Goal: Task Accomplishment & Management: Use online tool/utility

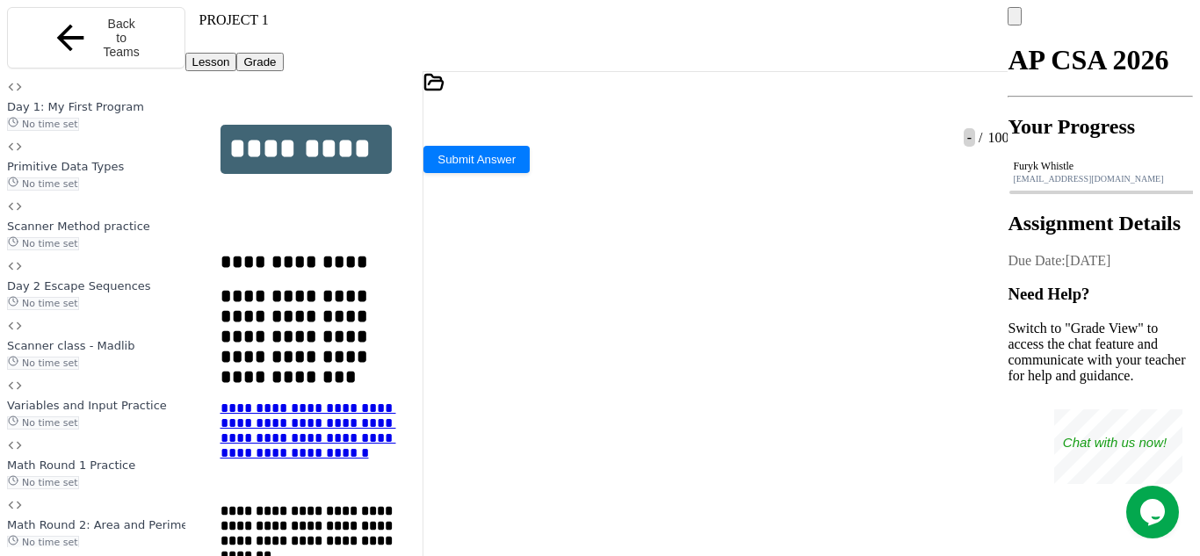
click at [705, 118] on icon at bounding box center [705, 118] width 0 height 0
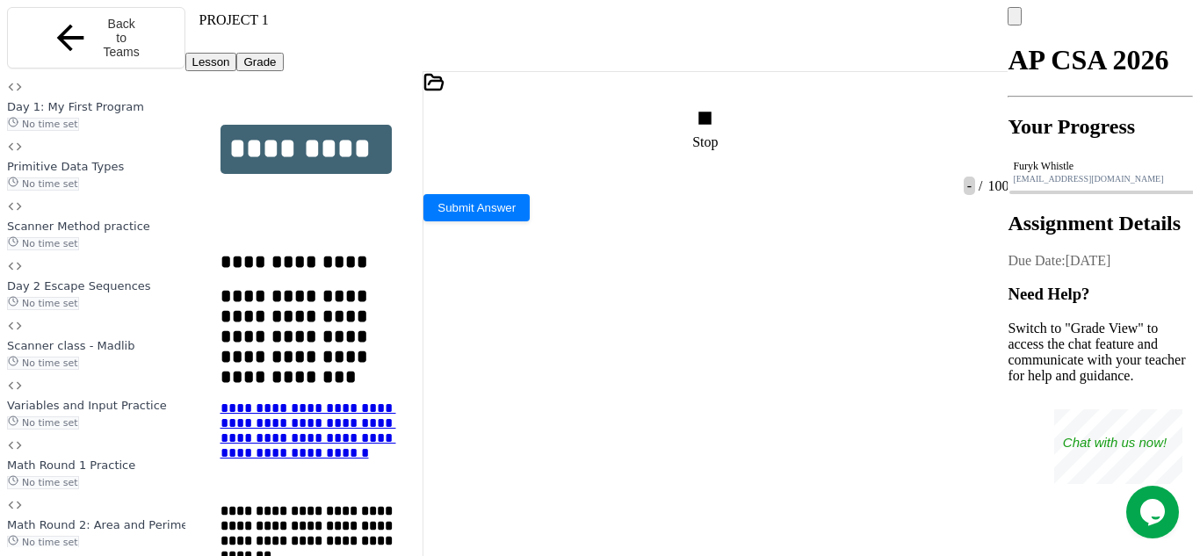
type textarea "**"
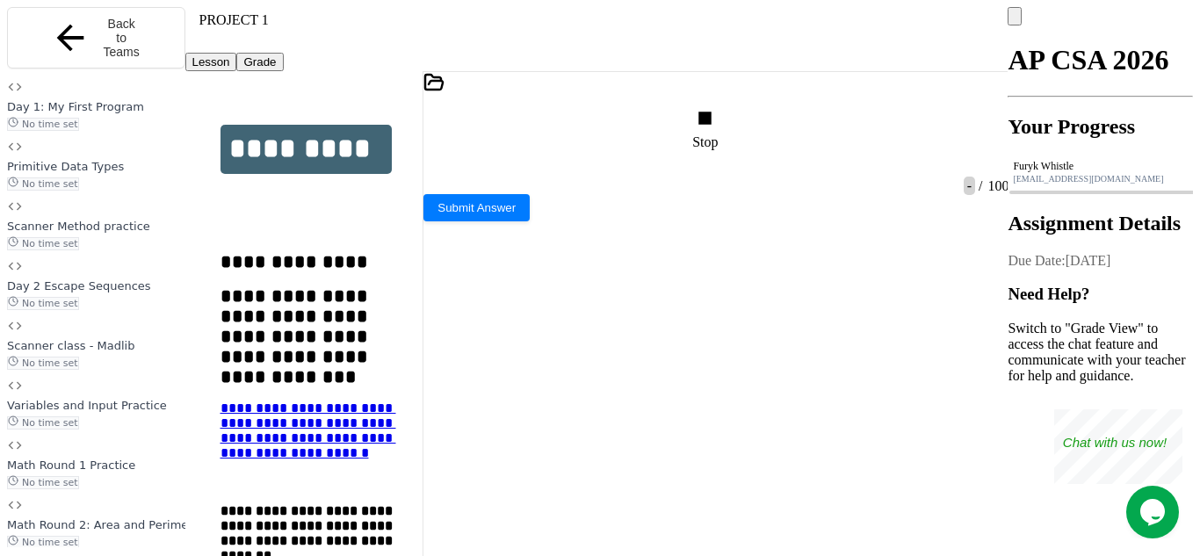
scroll to position [45, 0]
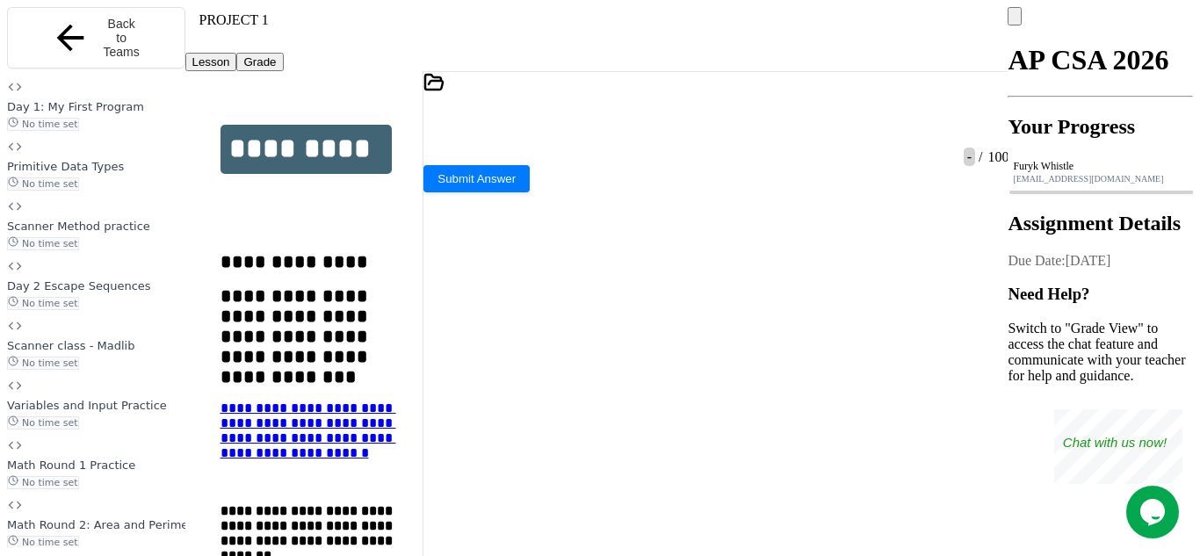
scroll to position [15, 0]
click at [643, 0] on html "**********" at bounding box center [600, 278] width 1200 height 556
click at [705, 118] on icon at bounding box center [705, 118] width 0 height 0
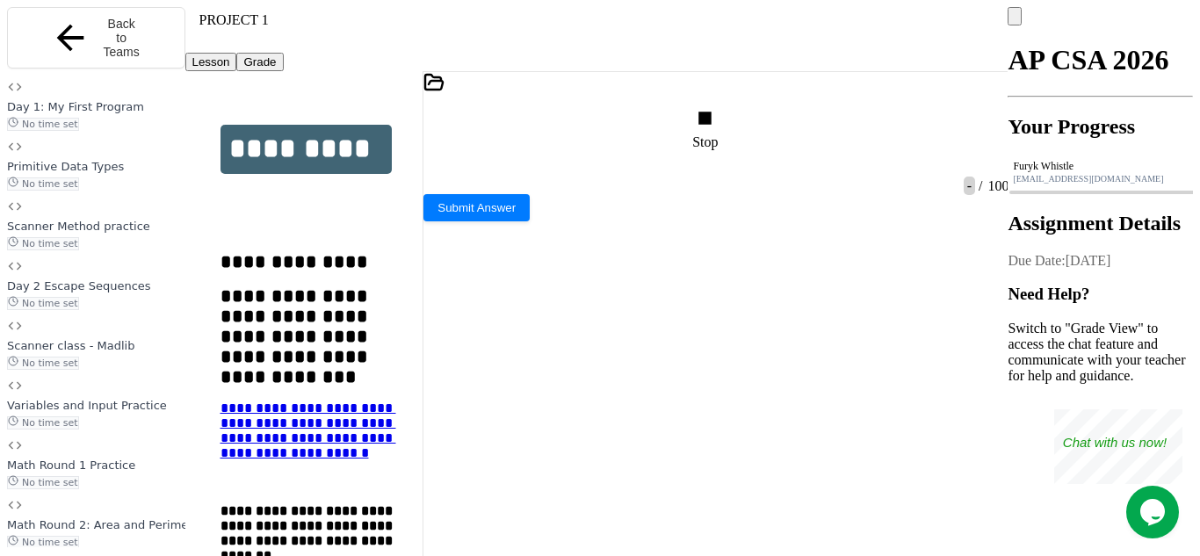
type textarea "*"
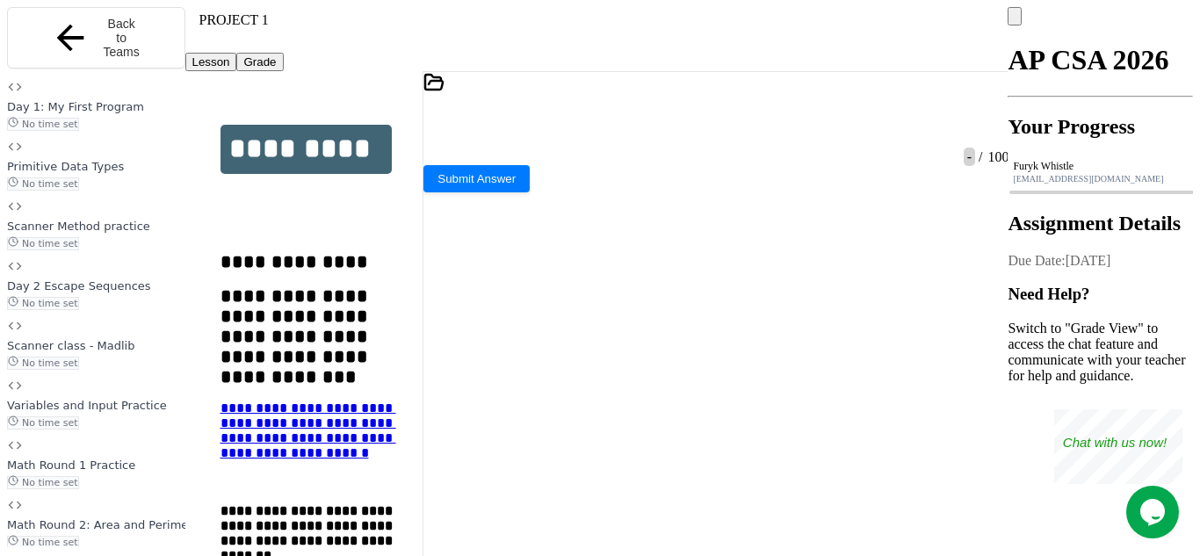
scroll to position [0, 0]
click at [991, 113] on icon at bounding box center [991, 113] width 0 height 0
click at [710, 105] on div at bounding box center [707, 113] width 4 height 16
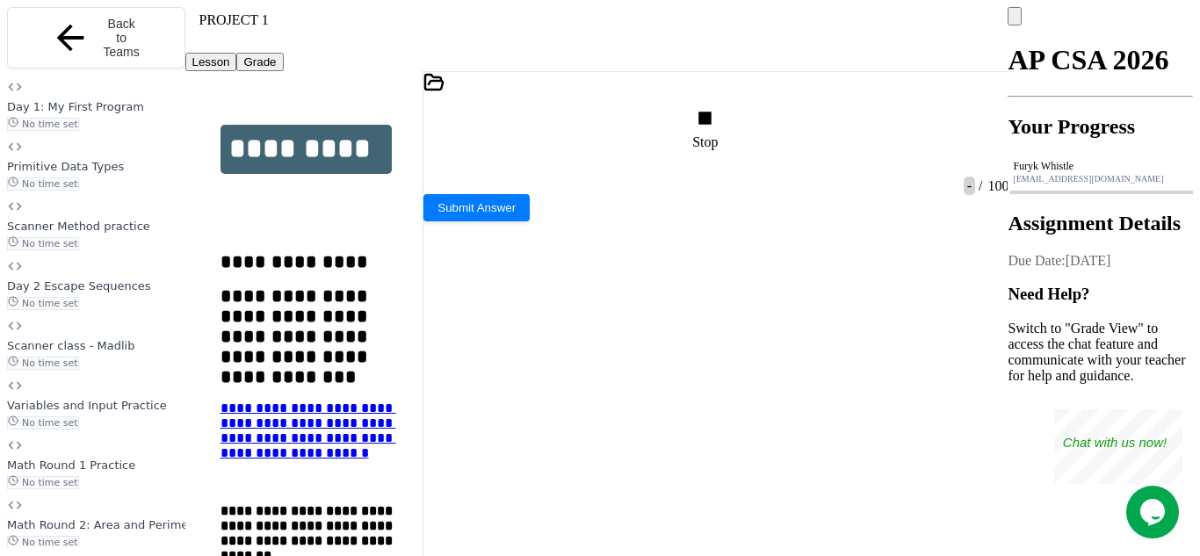
click at [722, 105] on div "Stop" at bounding box center [707, 127] width 30 height 45
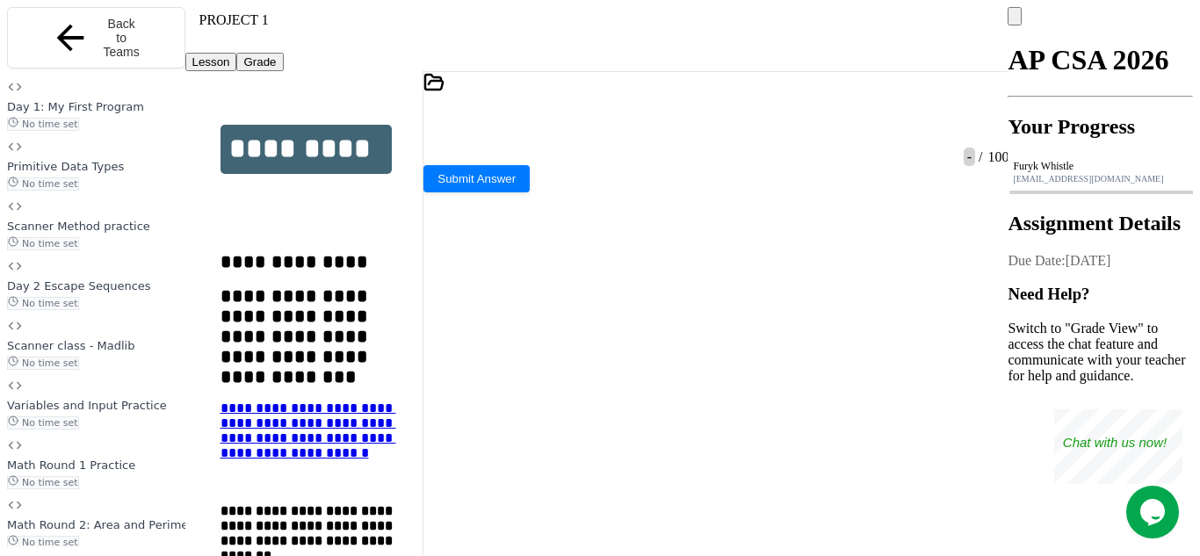
click at [705, 118] on icon at bounding box center [705, 118] width 0 height 0
click at [728, 105] on div "Loading" at bounding box center [707, 115] width 69 height 21
click at [705, 118] on icon at bounding box center [705, 118] width 0 height 0
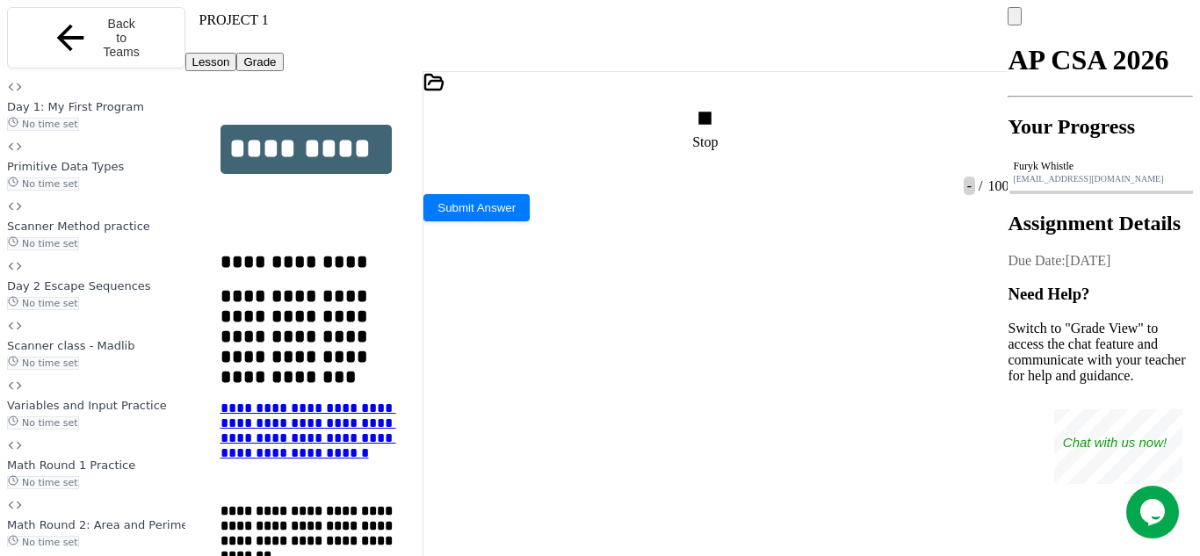
type textarea "*"
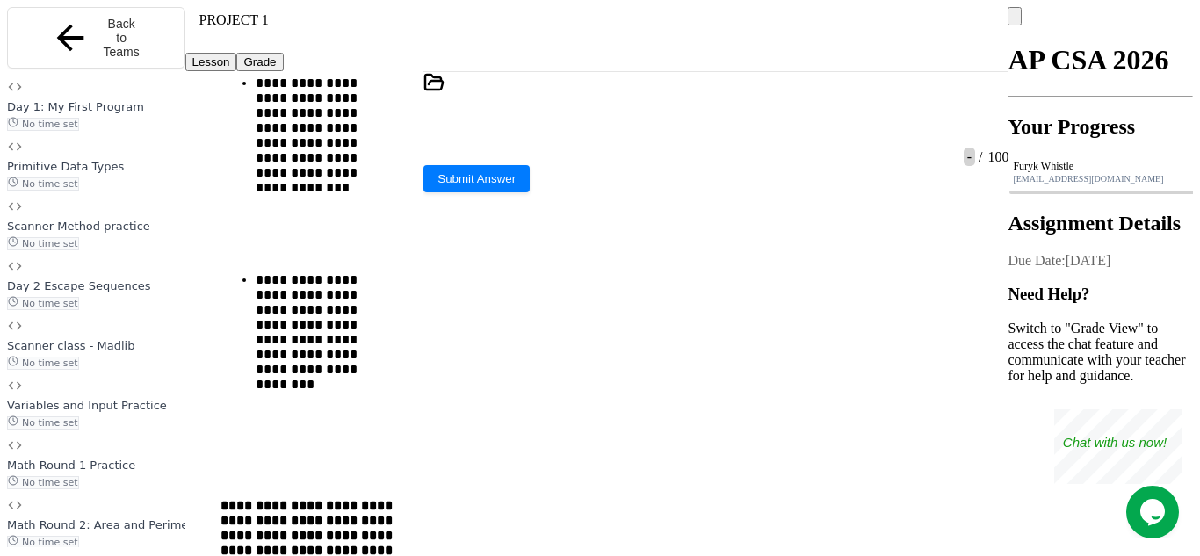
click at [710, 105] on div at bounding box center [707, 113] width 4 height 16
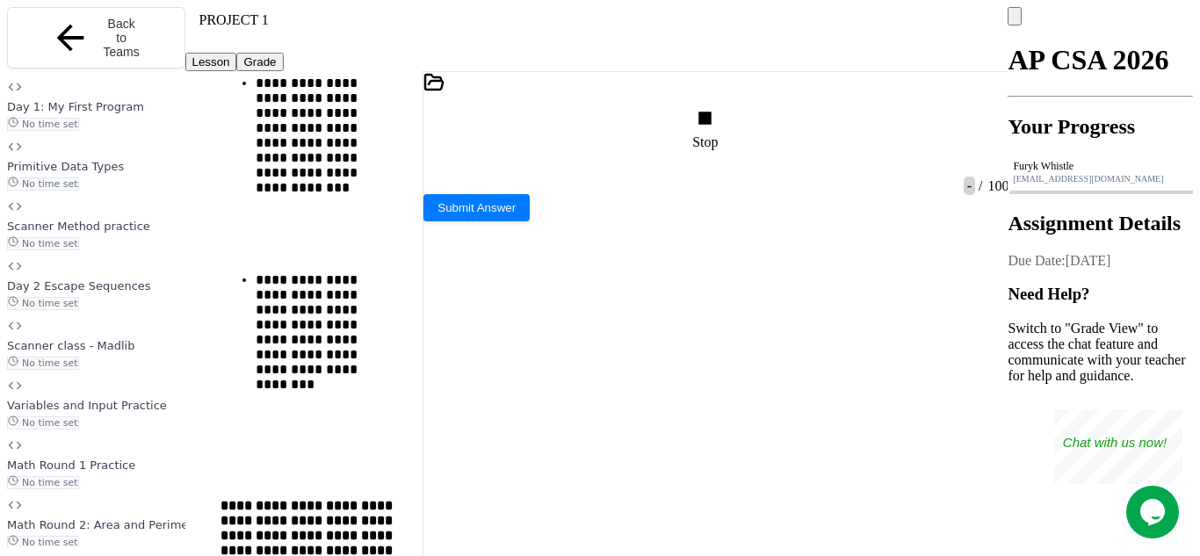
type textarea "*"
click at [722, 108] on div "Stop" at bounding box center [707, 127] width 30 height 45
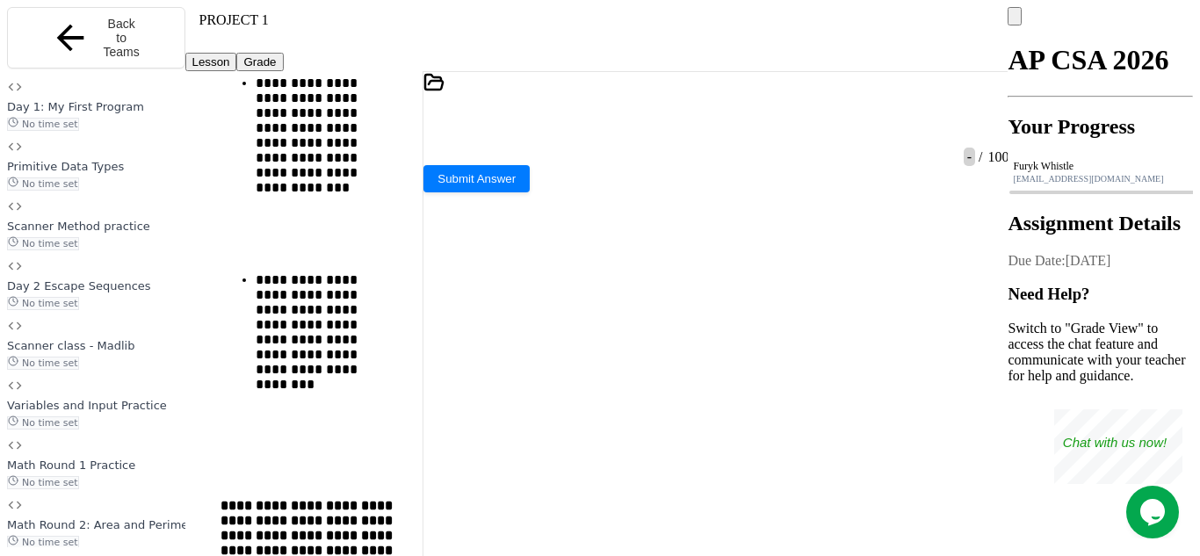
click at [719, 108] on div at bounding box center [708, 113] width 22 height 33
click at [710, 105] on div at bounding box center [707, 113] width 4 height 16
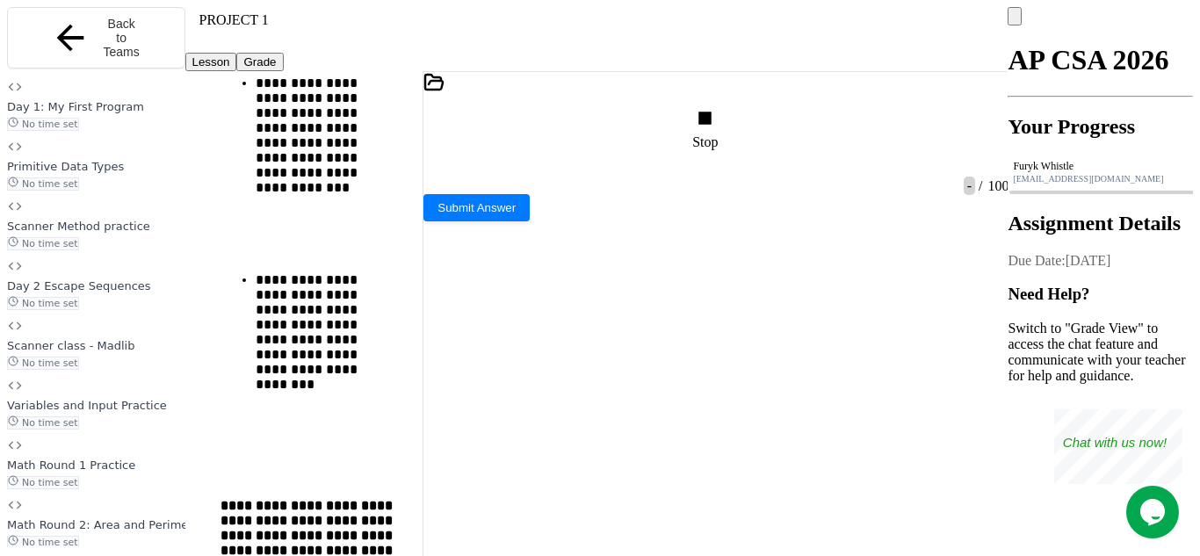
type textarea "*"
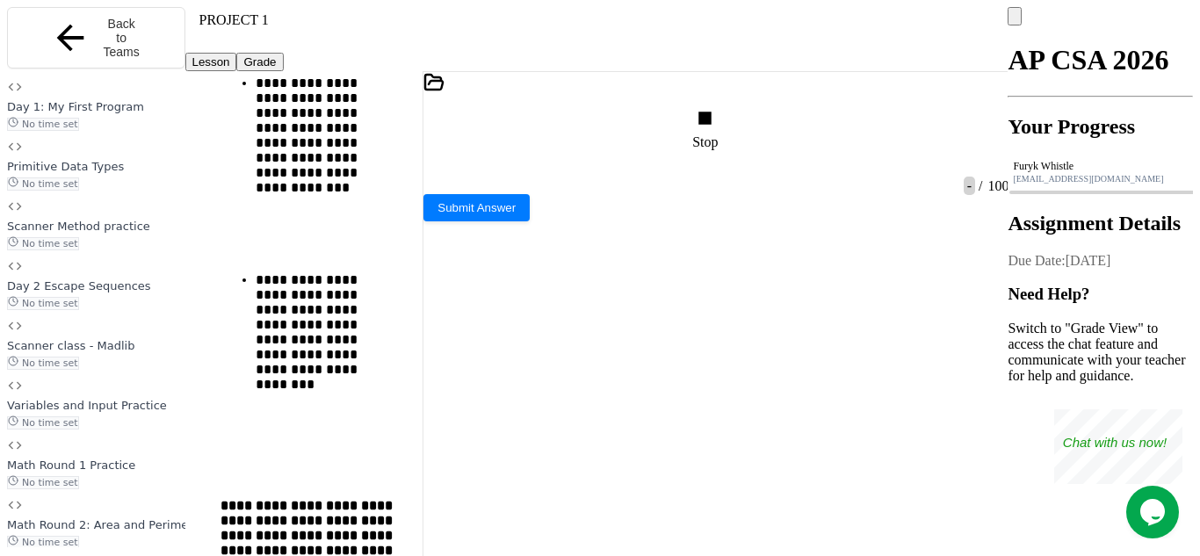
click at [722, 105] on div "Stop" at bounding box center [707, 127] width 30 height 45
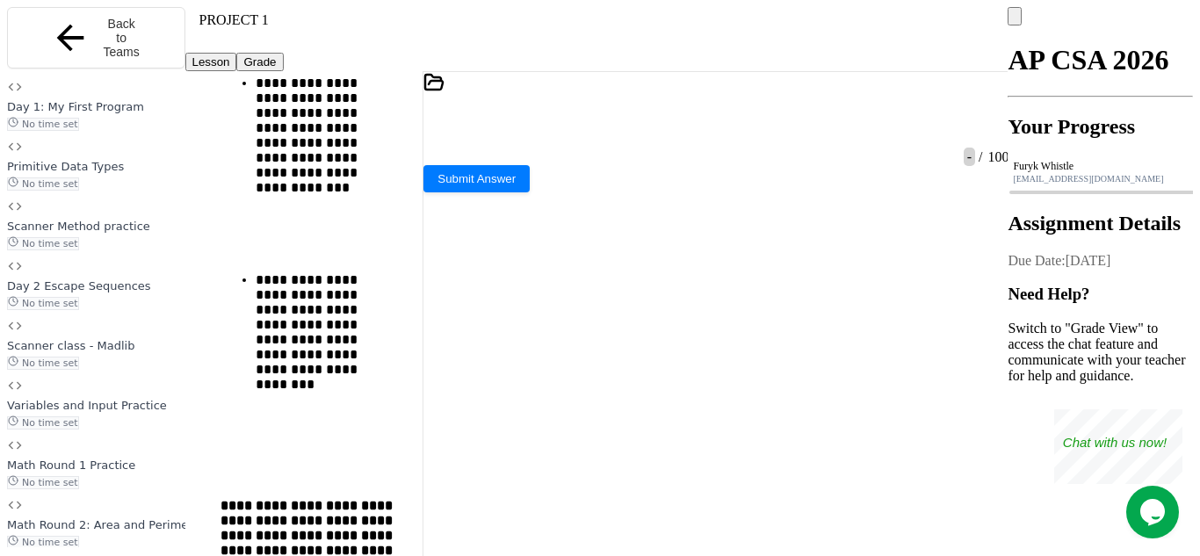
click at [719, 122] on icon at bounding box center [717, 128] width 10 height 12
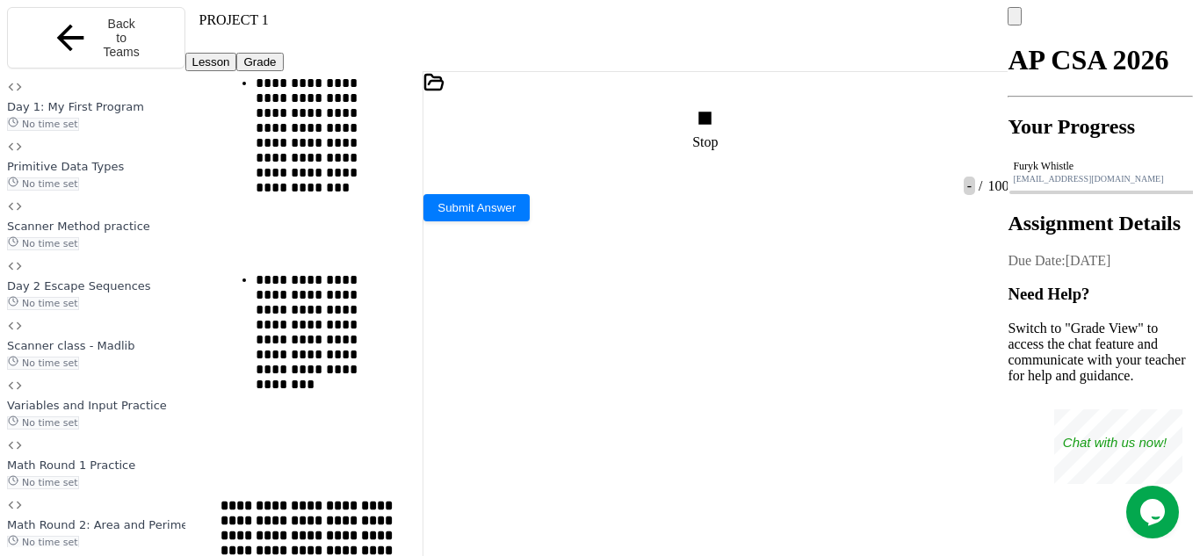
type textarea "*"
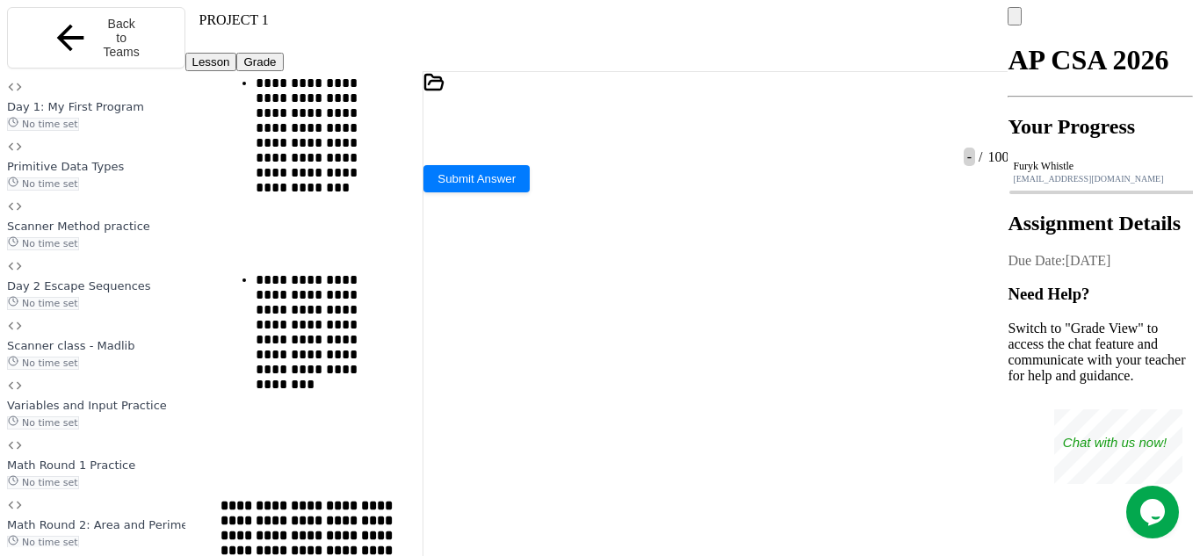
click at [710, 112] on div at bounding box center [707, 113] width 4 height 16
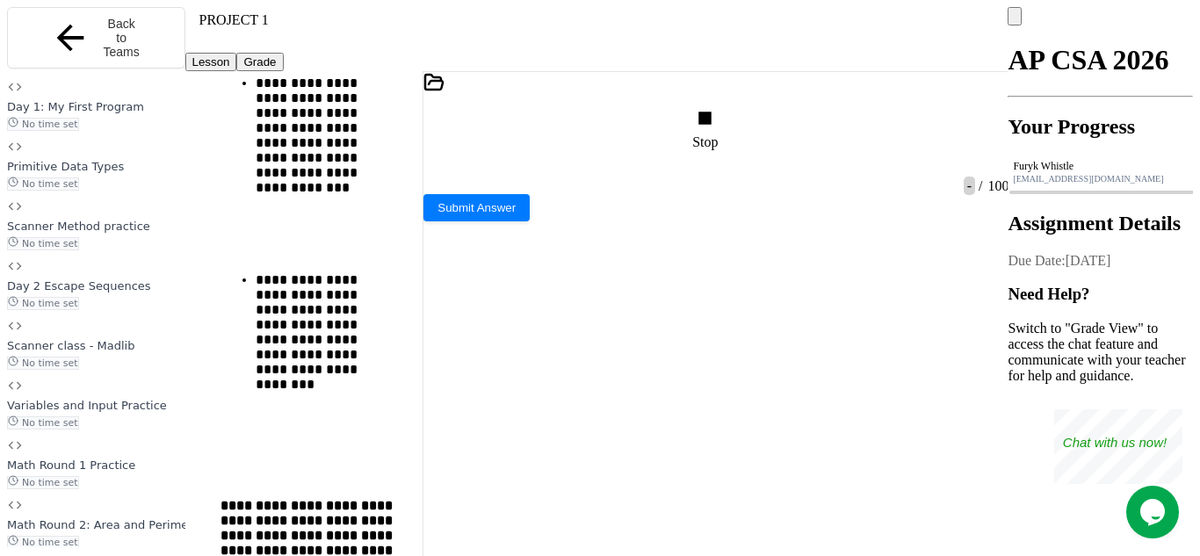
type textarea "*"
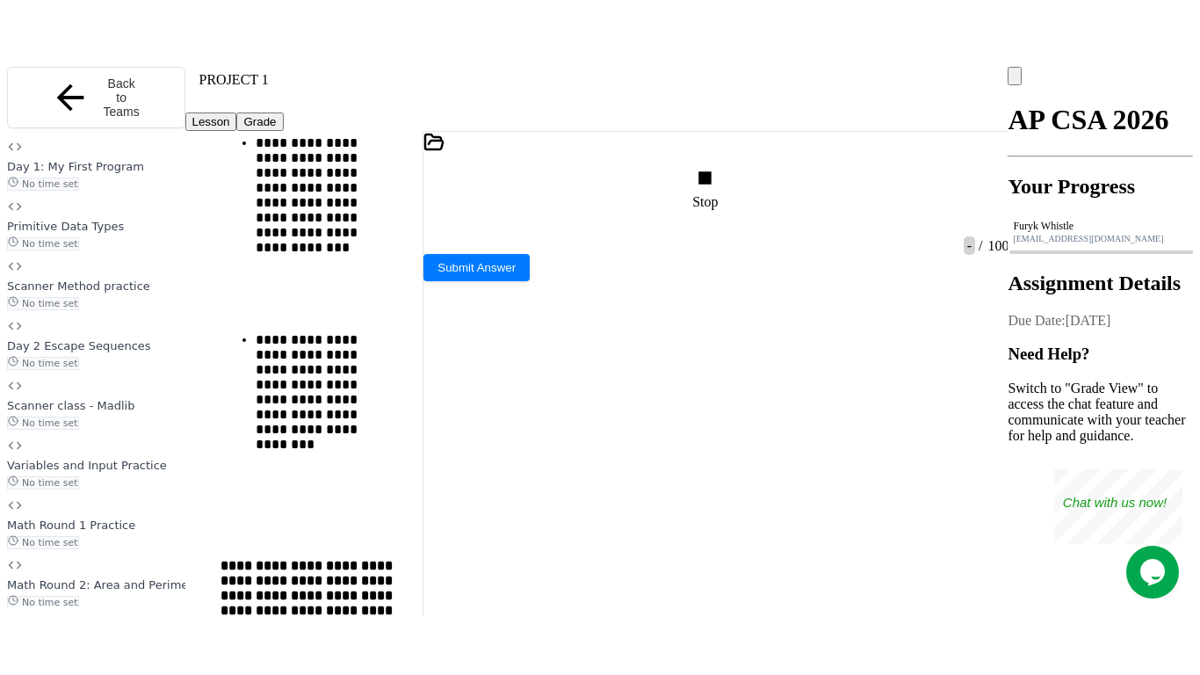
scroll to position [15, 0]
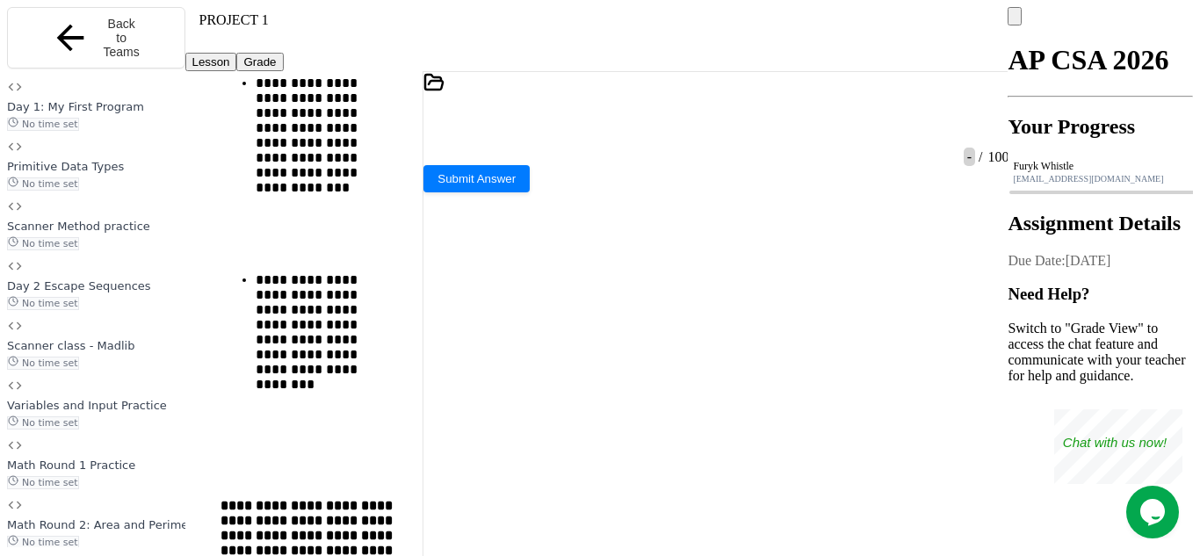
click at [991, 113] on icon at bounding box center [991, 113] width 0 height 0
click at [719, 97] on div at bounding box center [708, 113] width 22 height 33
click at [705, 118] on icon at bounding box center [705, 118] width 0 height 0
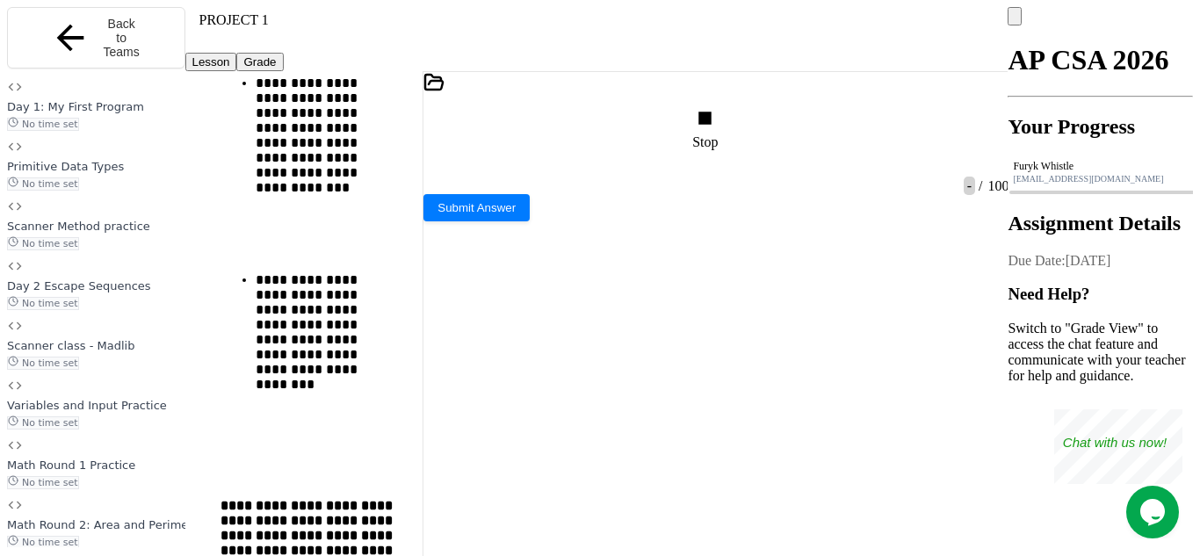
type textarea "*"
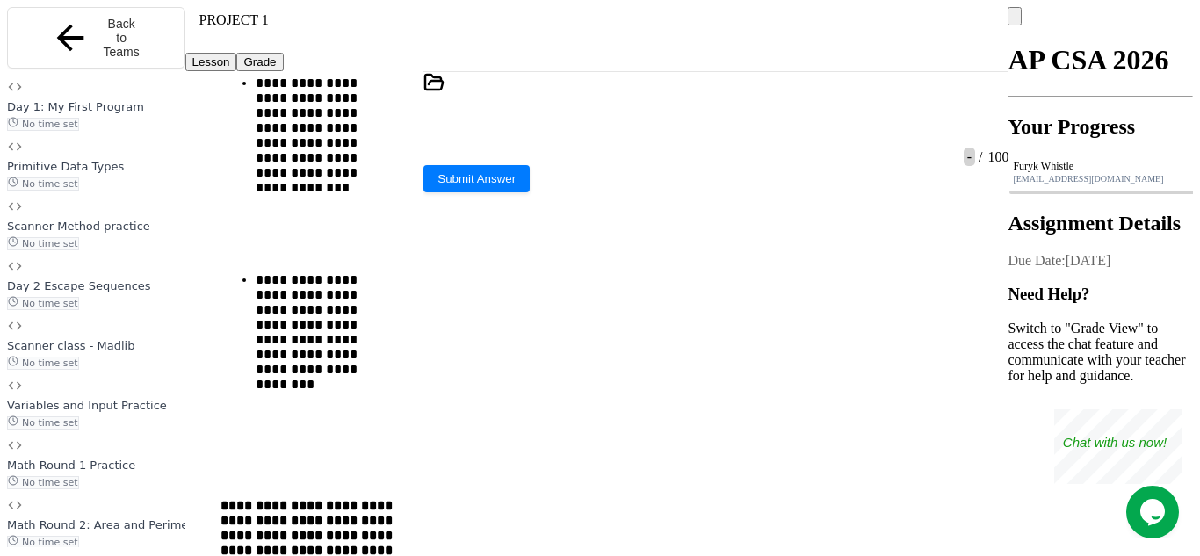
click at [991, 113] on icon at bounding box center [991, 113] width 0 height 0
click at [705, 118] on icon at bounding box center [705, 118] width 0 height 0
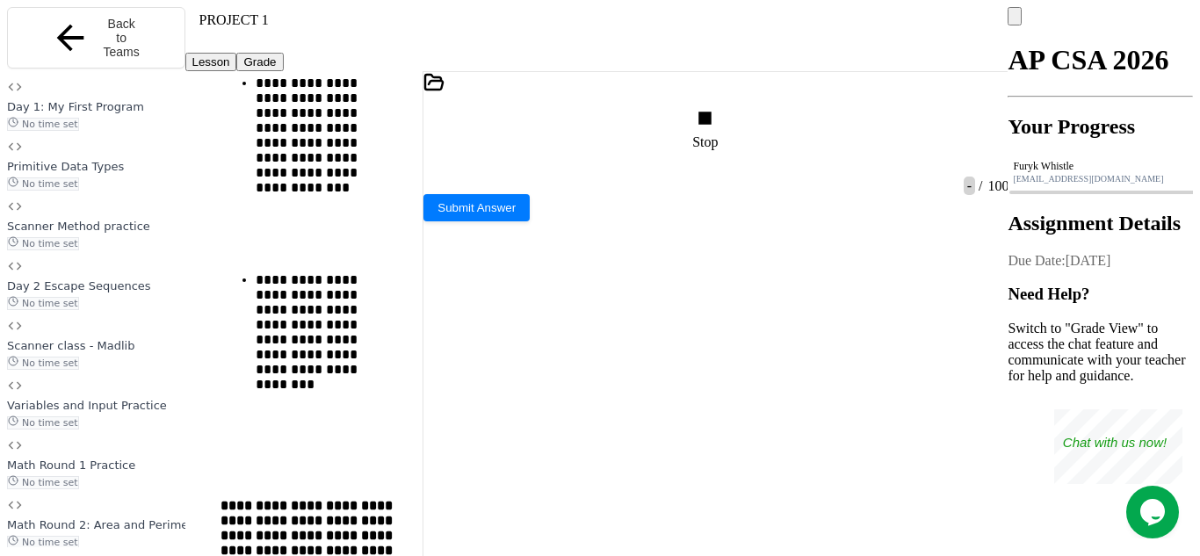
type textarea "***"
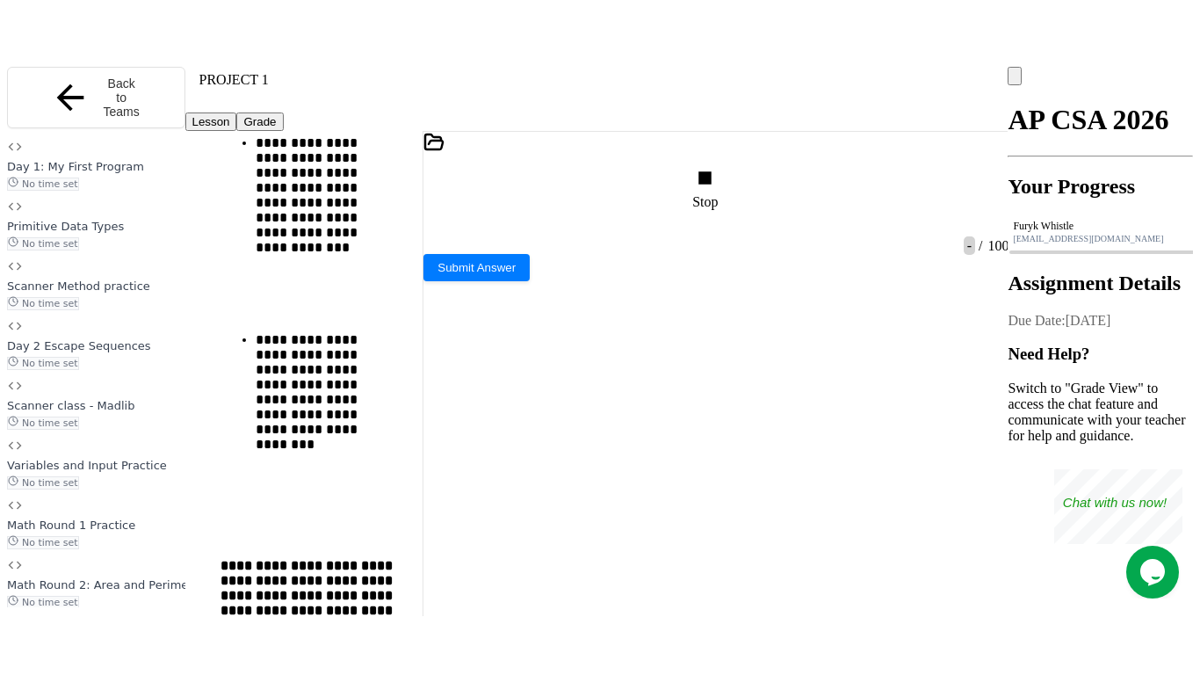
scroll to position [15, 0]
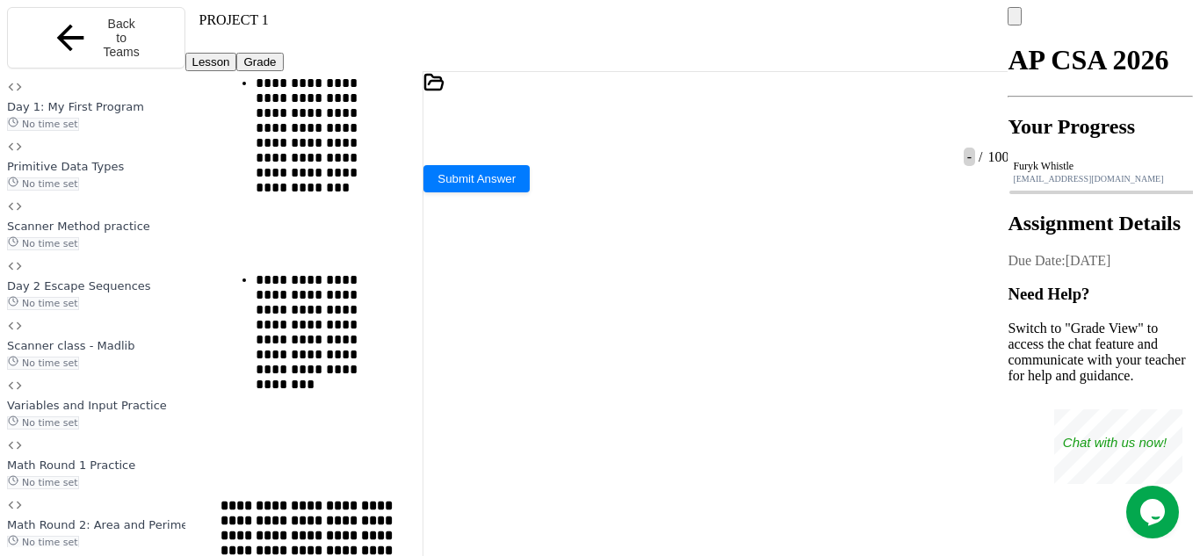
click at [992, 97] on div at bounding box center [1000, 113] width 18 height 33
click at [530, 191] on button "Submit Answer" at bounding box center [476, 176] width 106 height 27
